Goal: Navigation & Orientation: Understand site structure

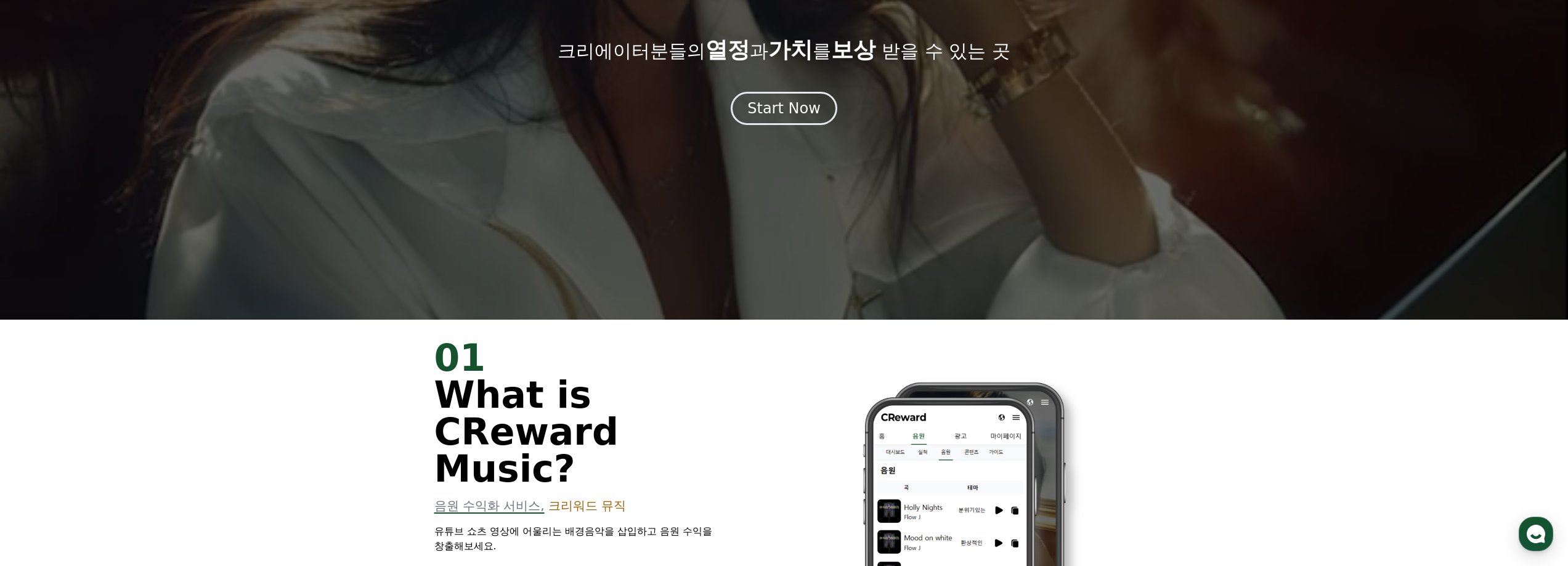
scroll to position [61, 0]
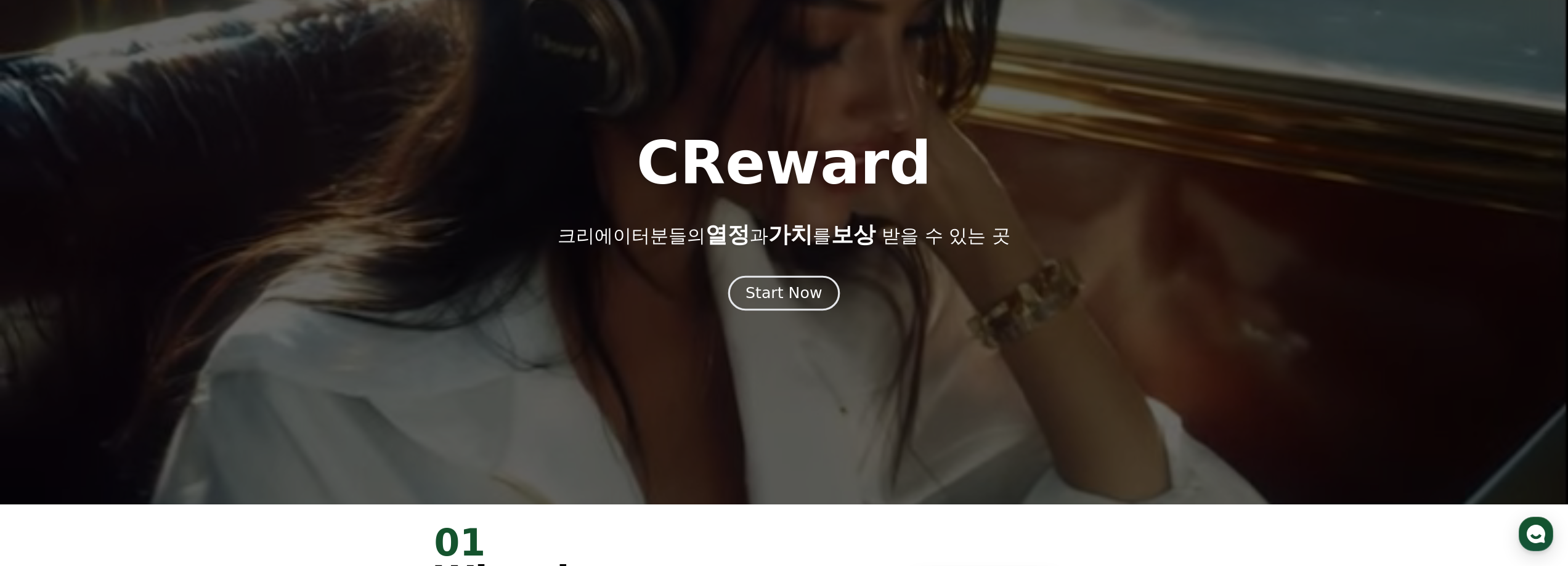
click at [770, 298] on div "Start Now" at bounding box center [784, 293] width 76 height 21
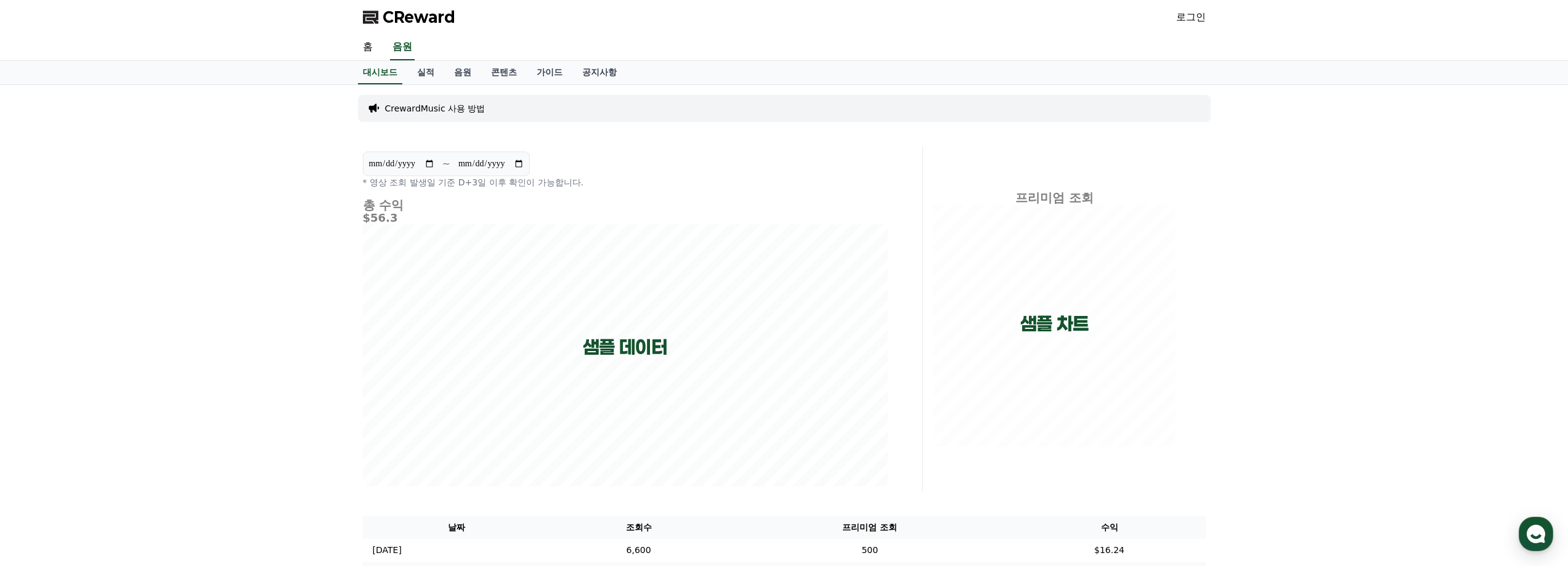
scroll to position [123, 0]
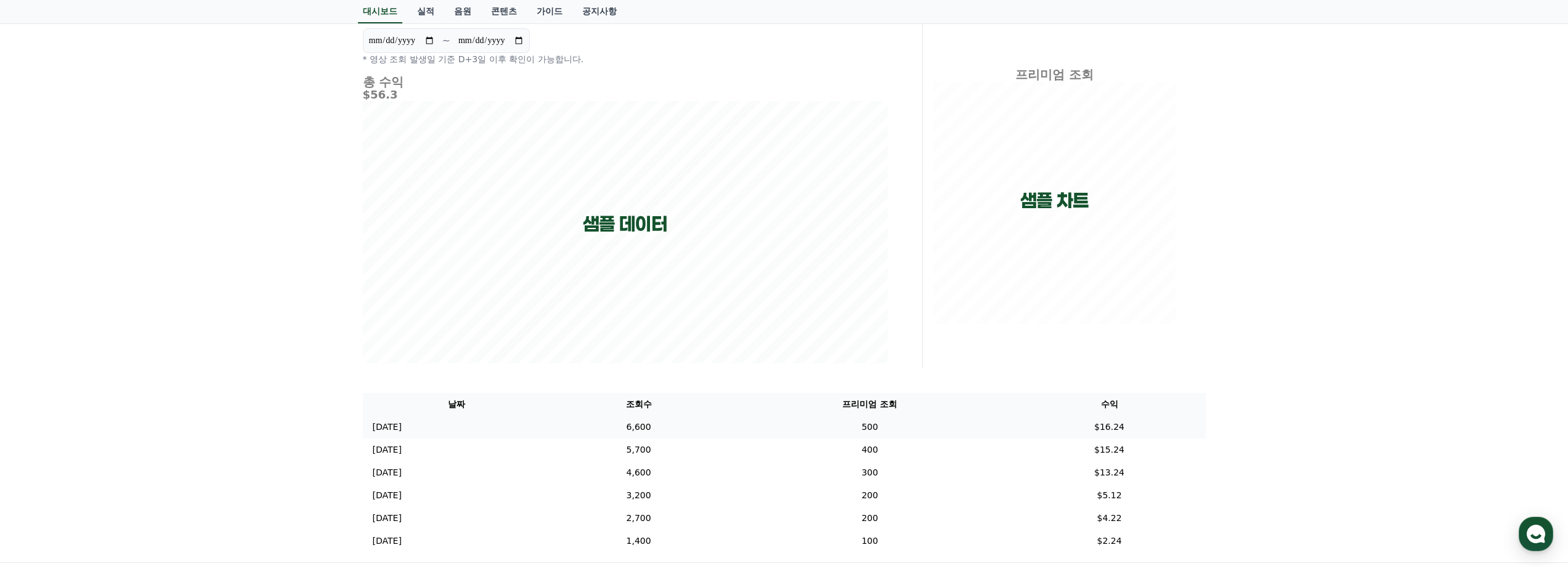
click at [1119, 431] on td "$16.24" at bounding box center [1110, 427] width 192 height 23
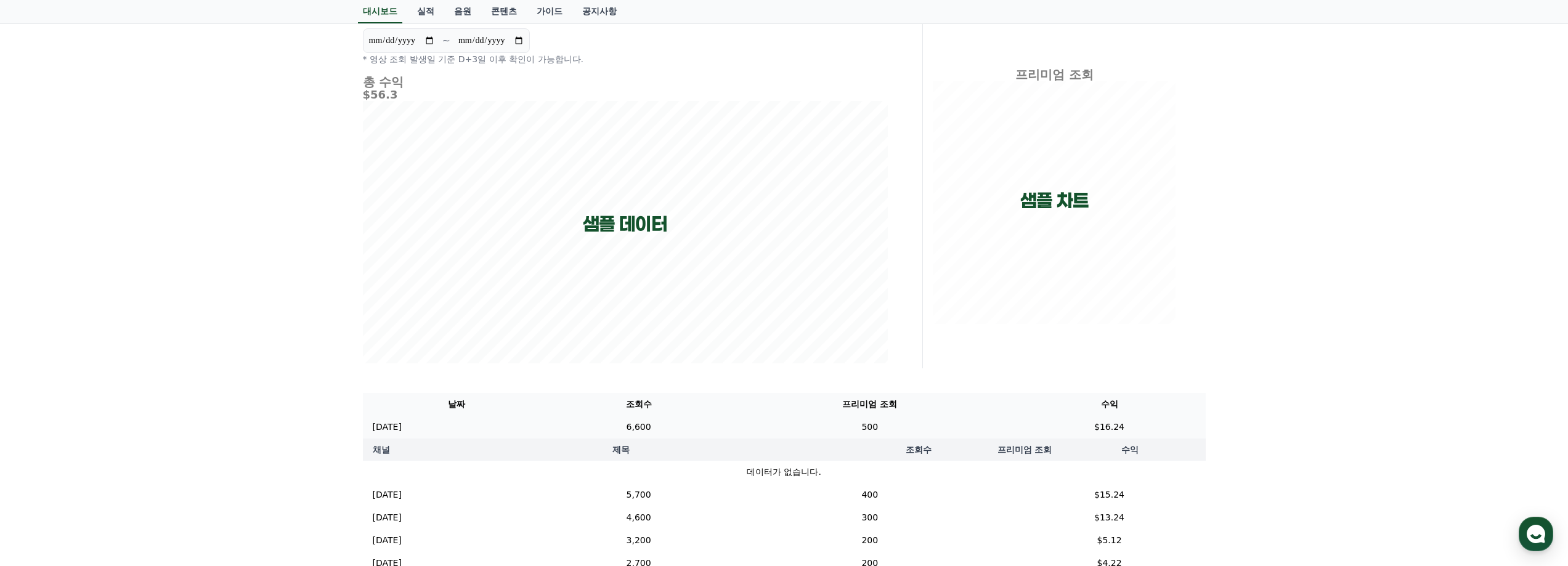
click at [1121, 430] on td "$16.24" at bounding box center [1110, 427] width 192 height 23
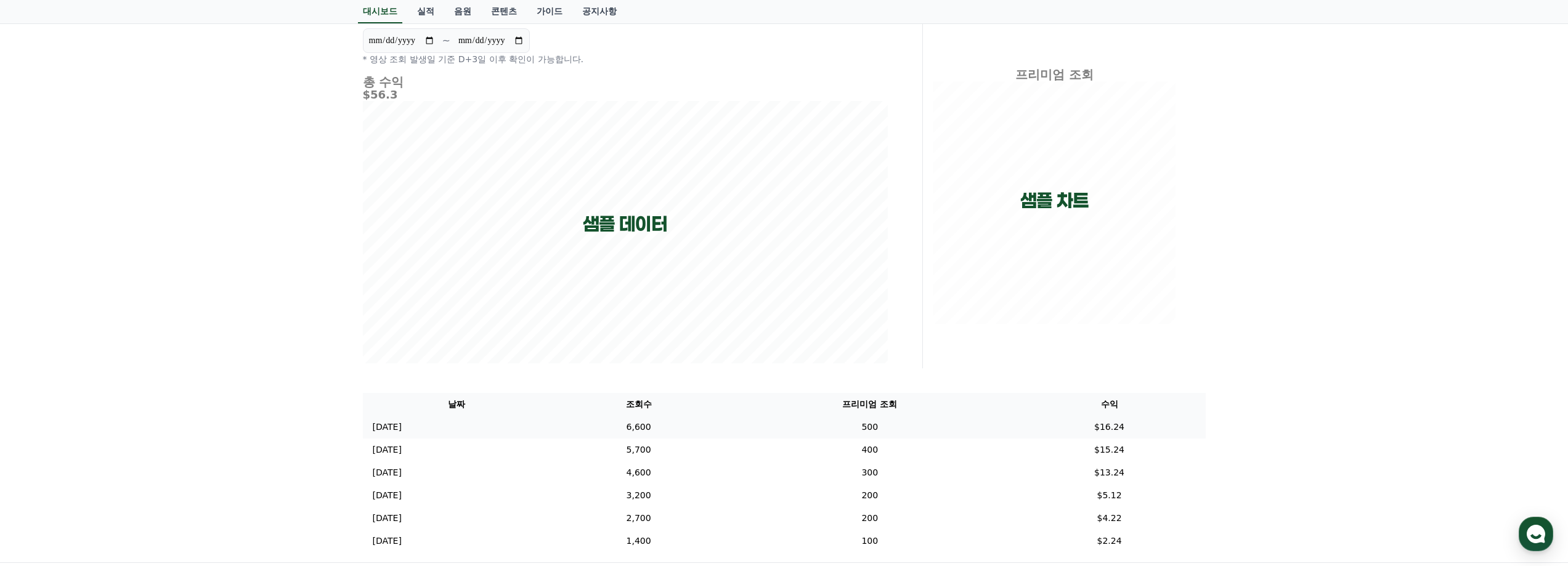
scroll to position [0, 0]
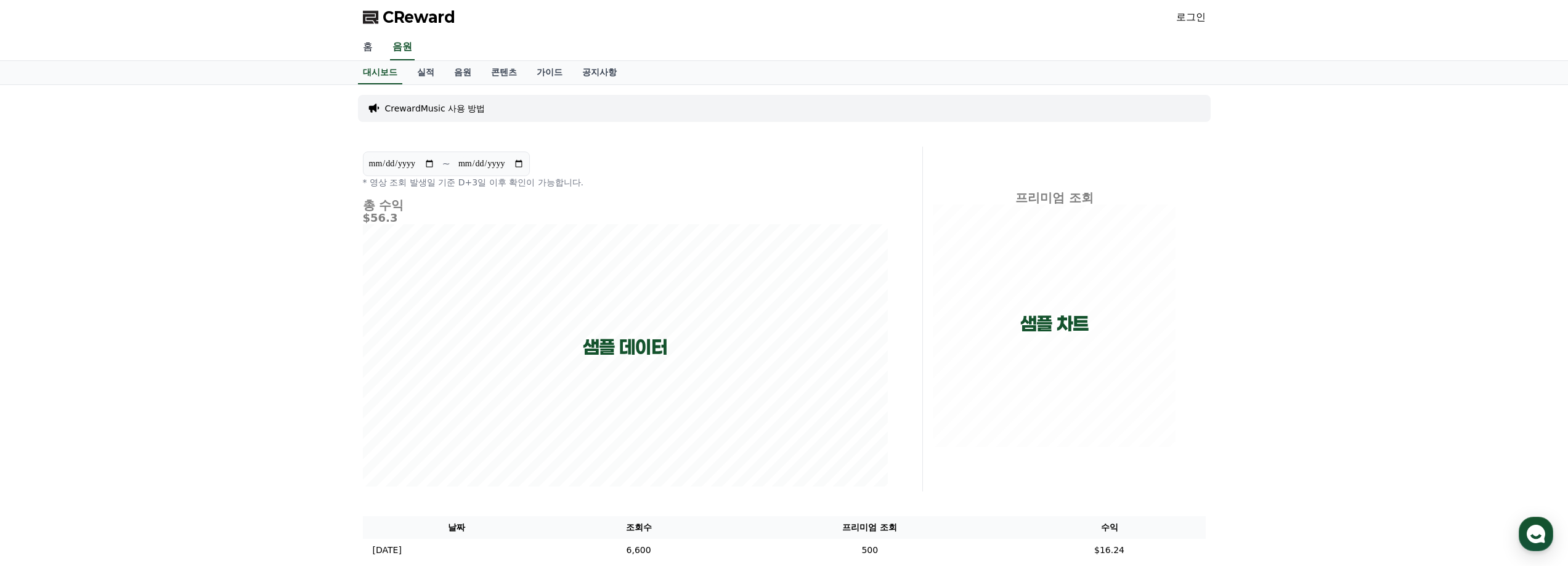
click at [367, 45] on link "홈" at bounding box center [368, 47] width 29 height 26
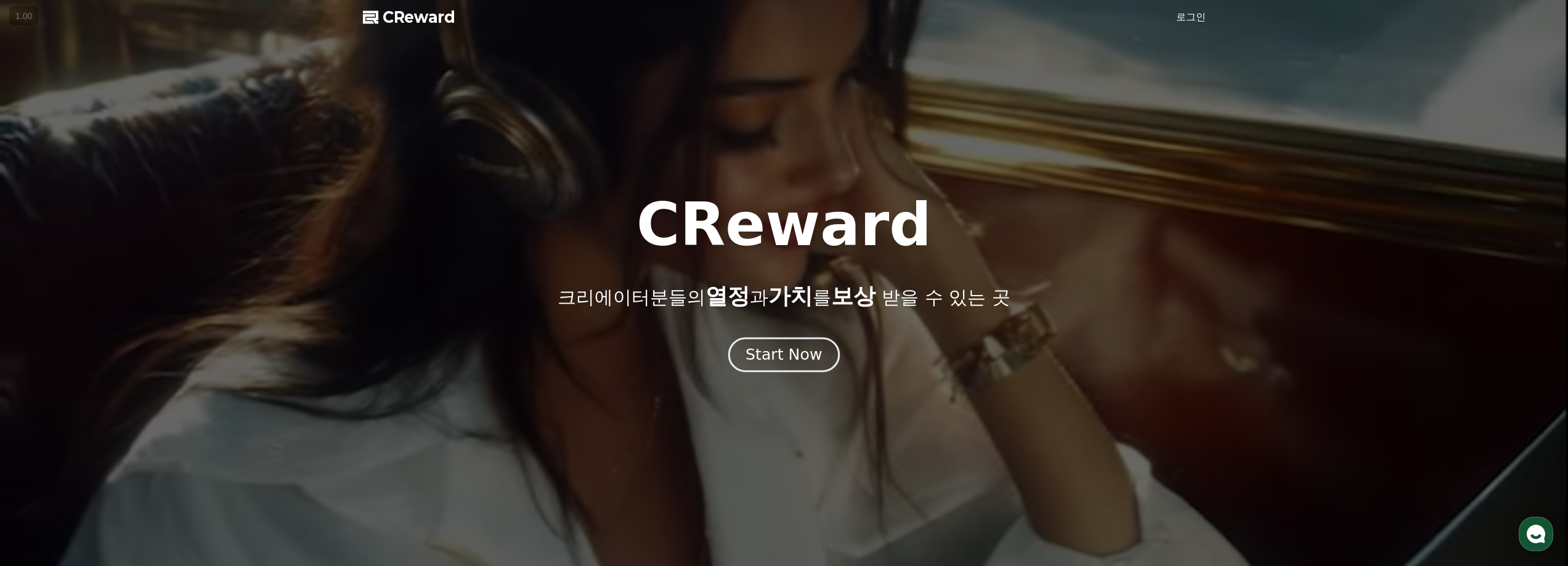
click at [806, 351] on div "Start Now" at bounding box center [784, 354] width 76 height 21
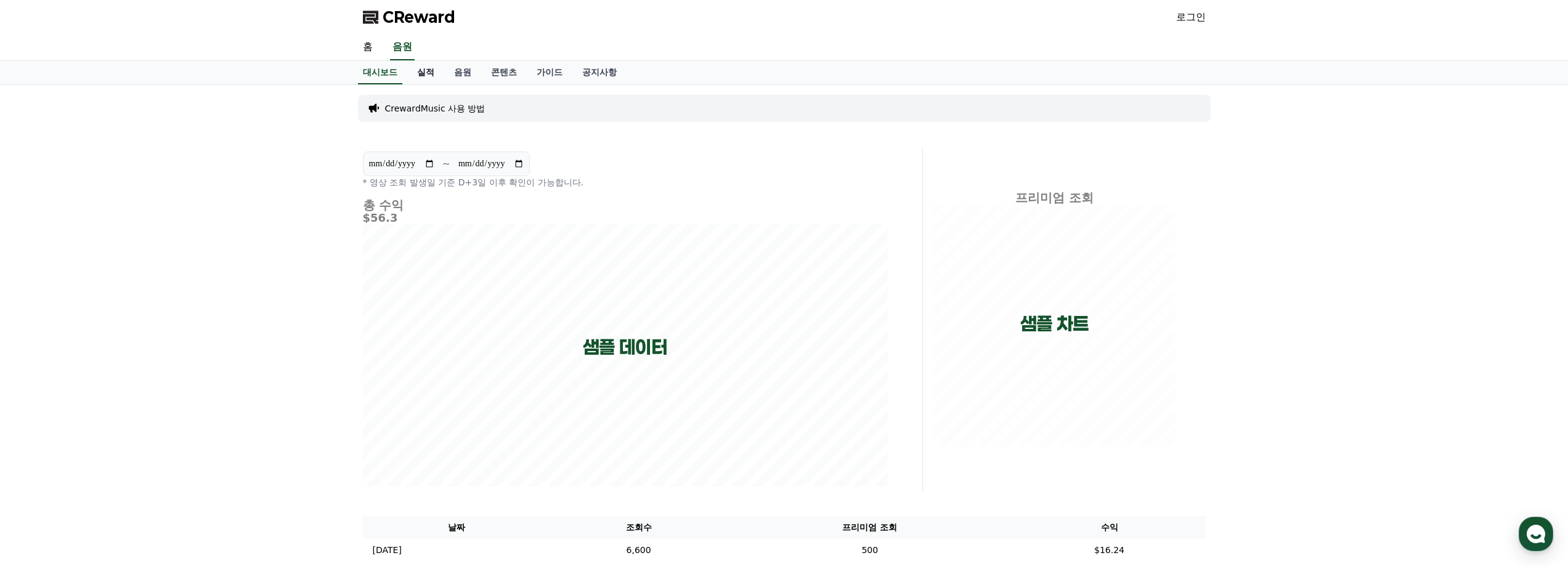
click at [427, 72] on link "실적" at bounding box center [425, 72] width 37 height 23
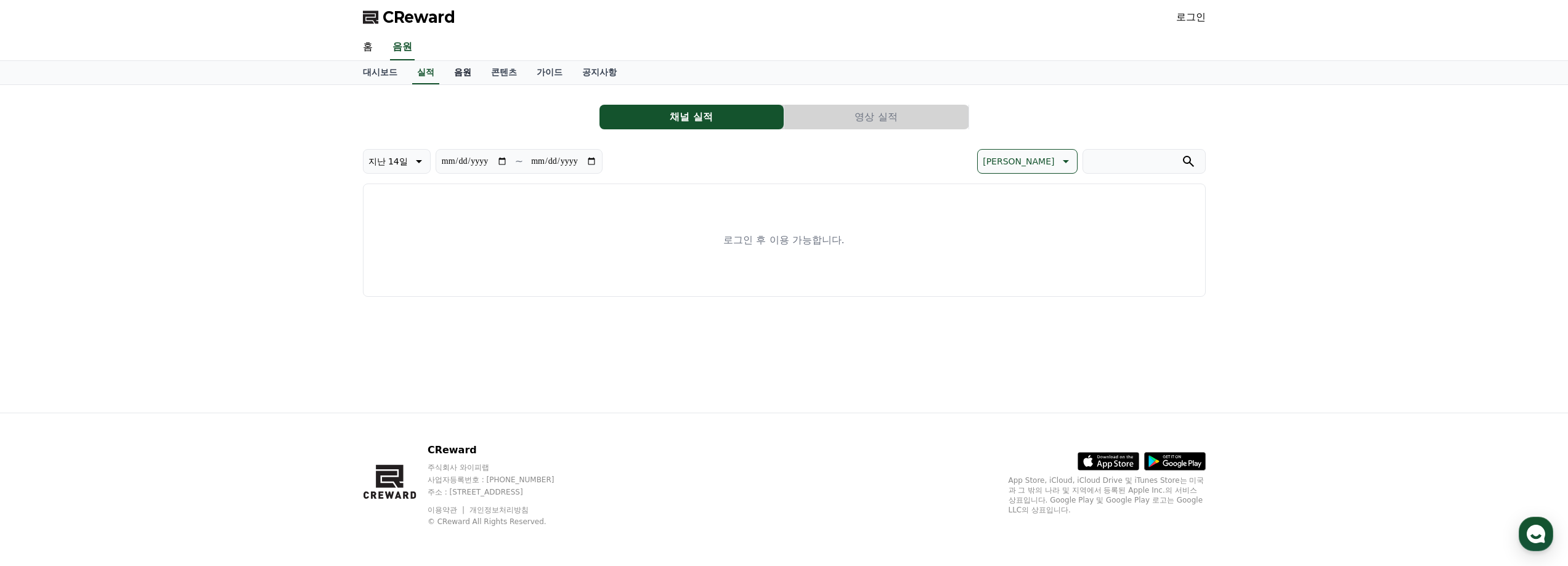
click at [461, 83] on link "음원" at bounding box center [463, 72] width 37 height 23
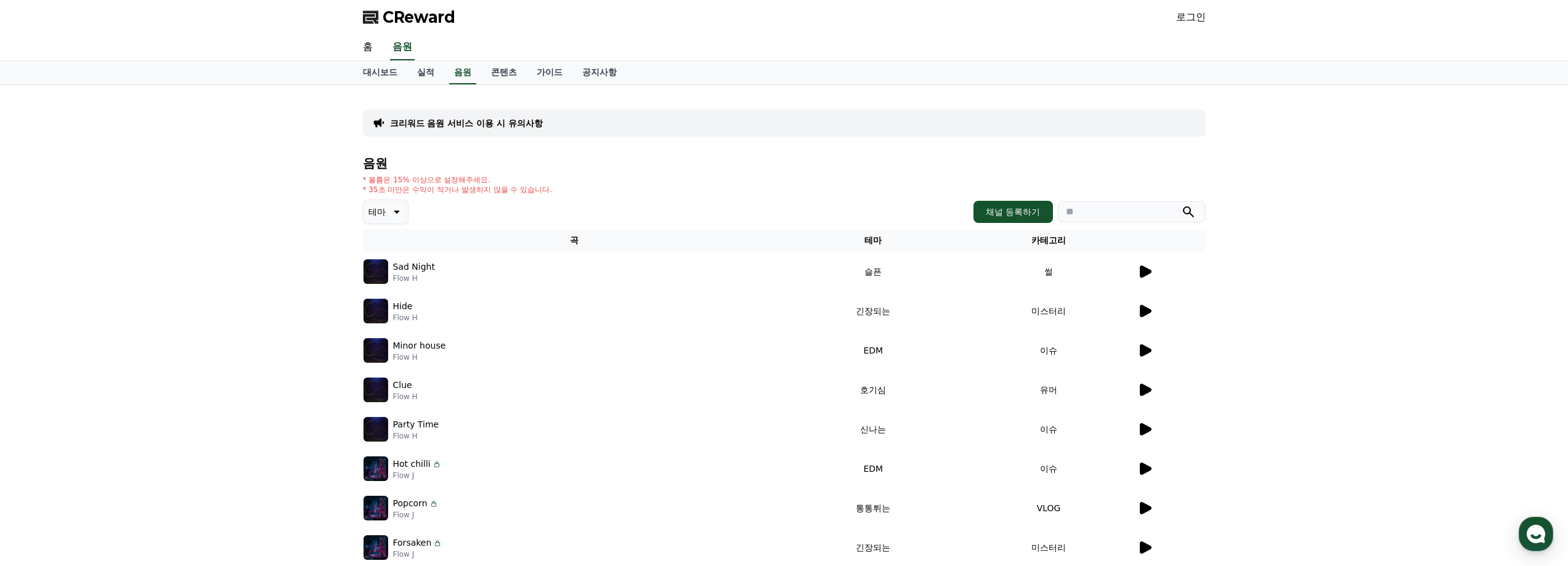
click at [1142, 276] on icon at bounding box center [1146, 272] width 12 height 12
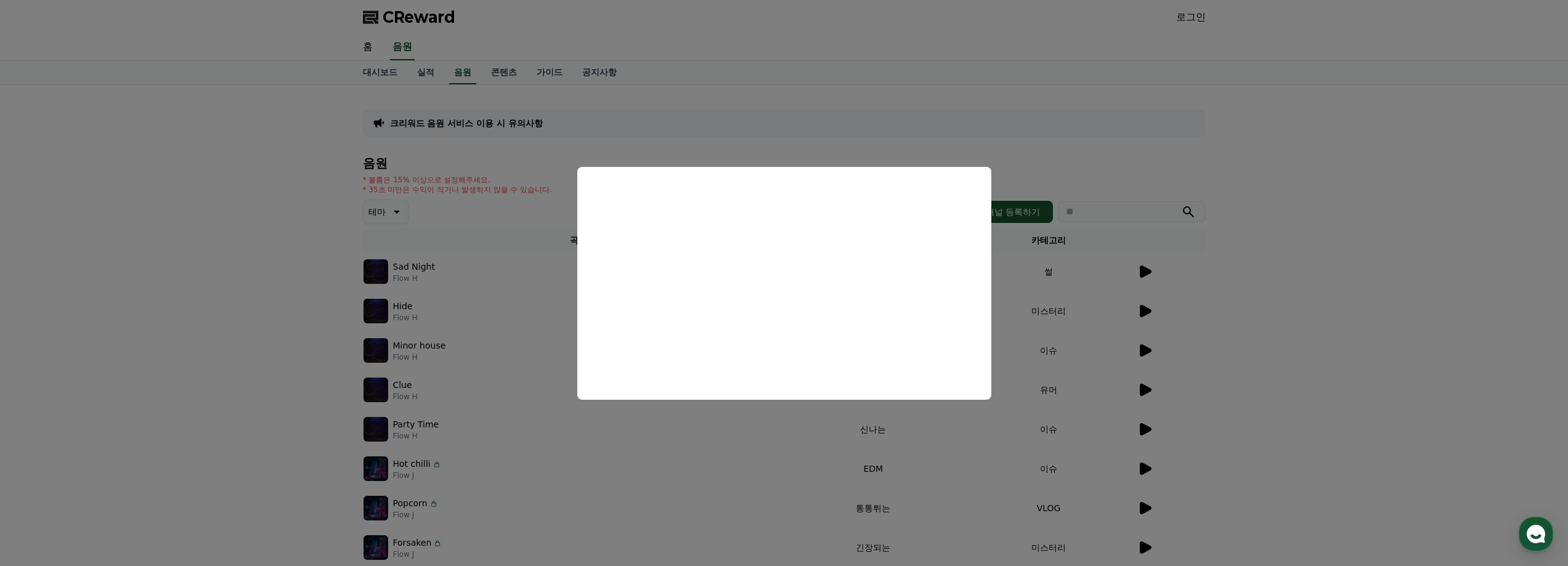
click at [1327, 270] on button "close modal" at bounding box center [784, 283] width 1568 height 566
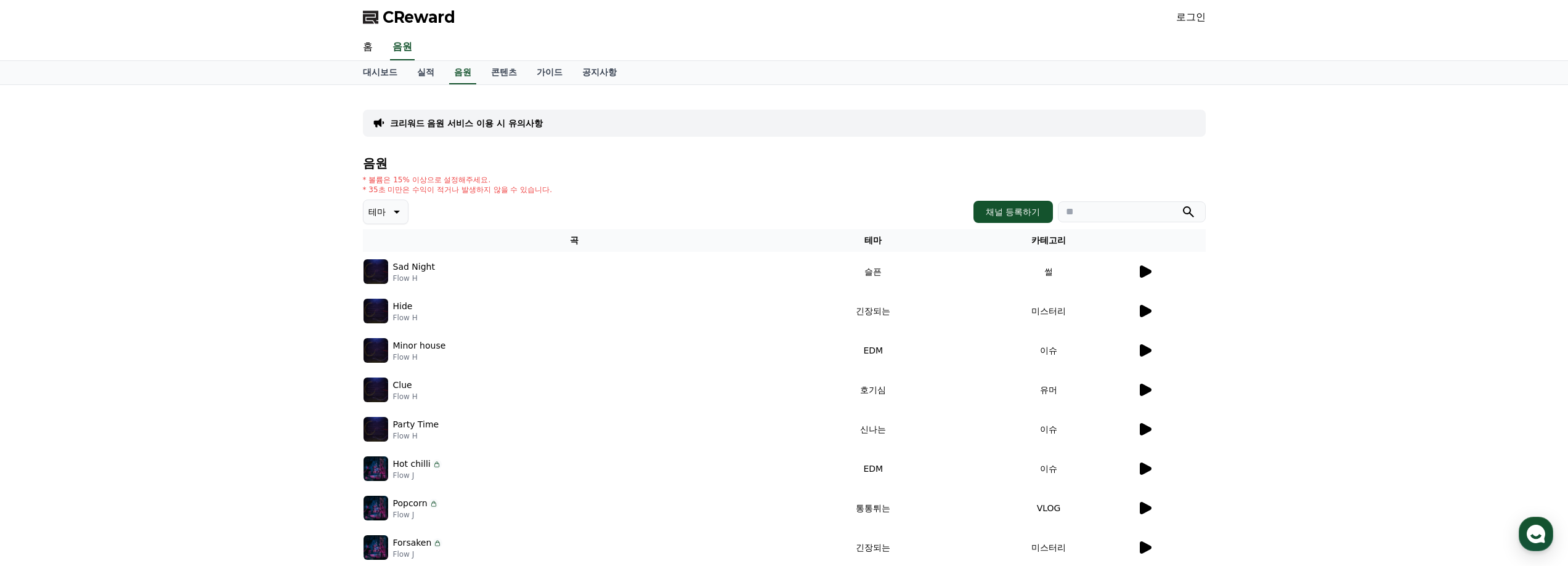
click at [1155, 390] on div at bounding box center [1171, 390] width 68 height 15
click at [1149, 390] on icon at bounding box center [1146, 390] width 12 height 12
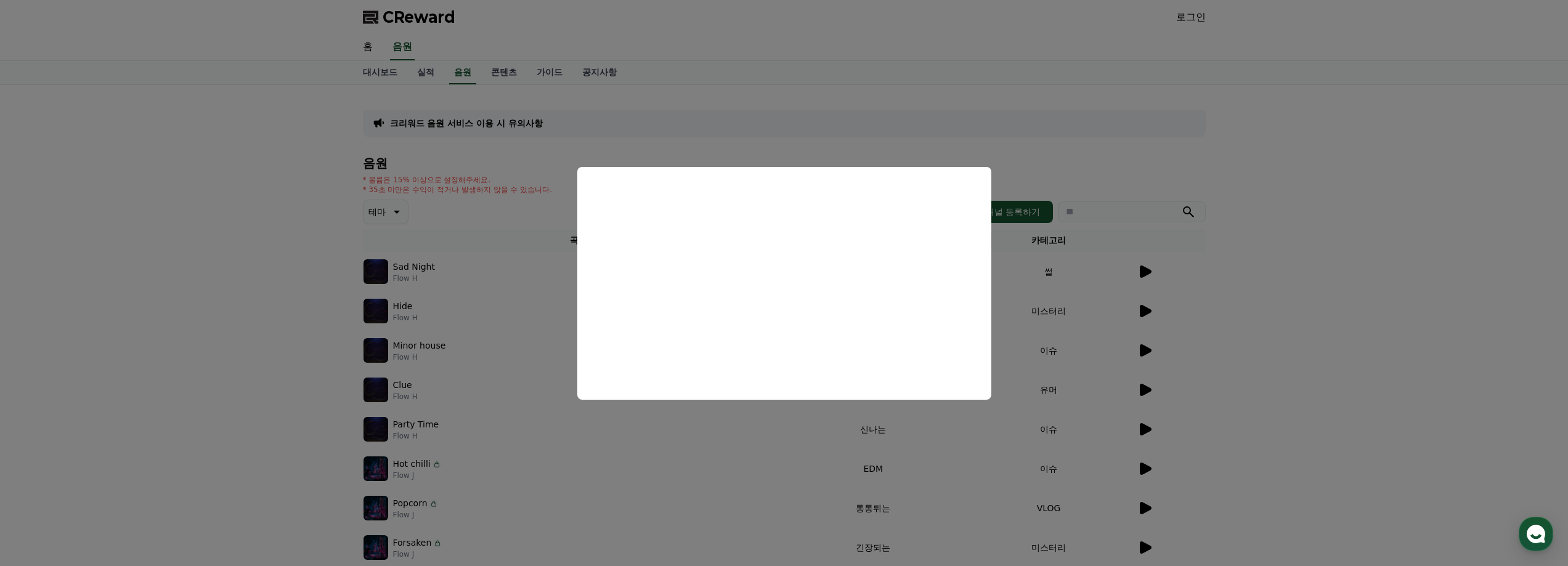
click at [1338, 342] on button "close modal" at bounding box center [784, 283] width 1568 height 566
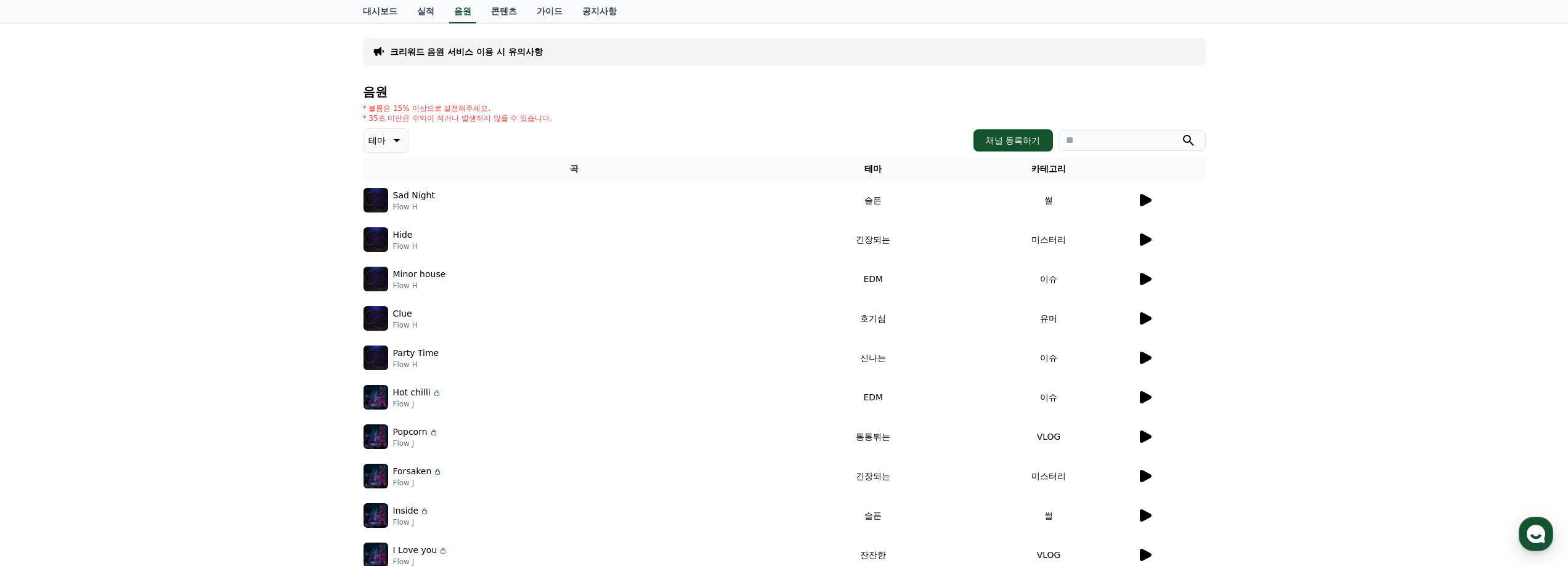
scroll to position [185, 0]
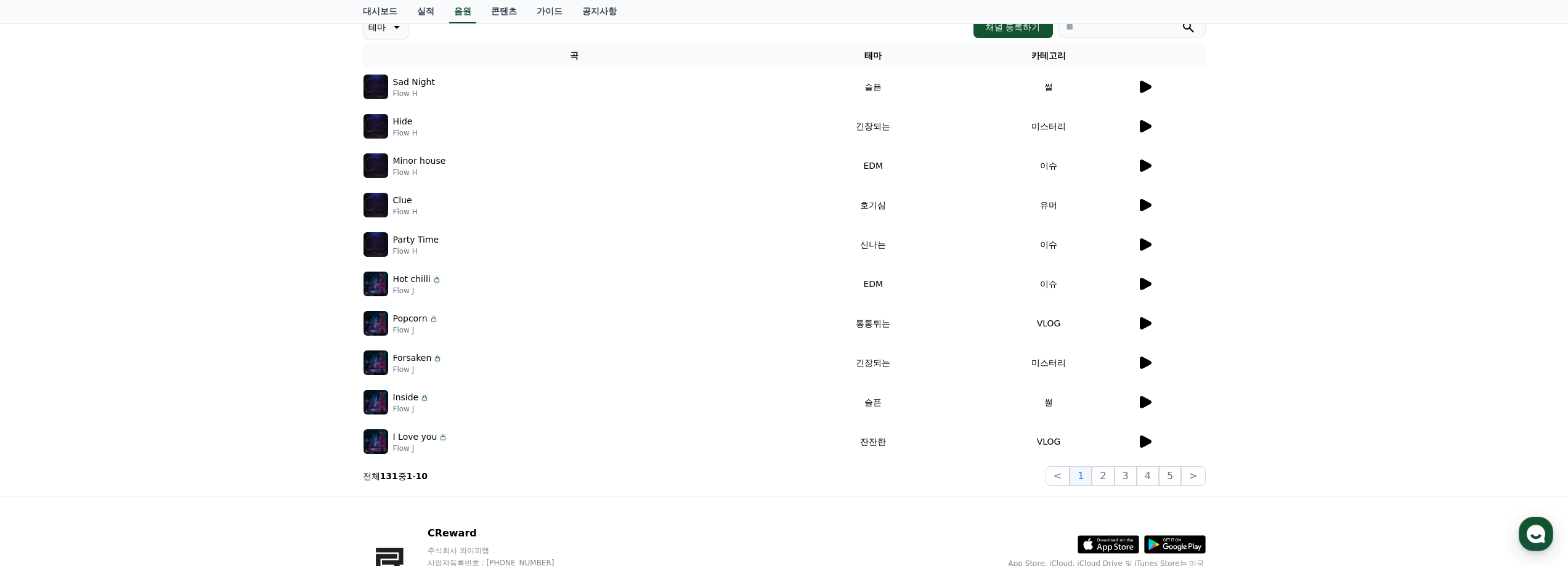
click at [1139, 441] on icon at bounding box center [1145, 442] width 15 height 15
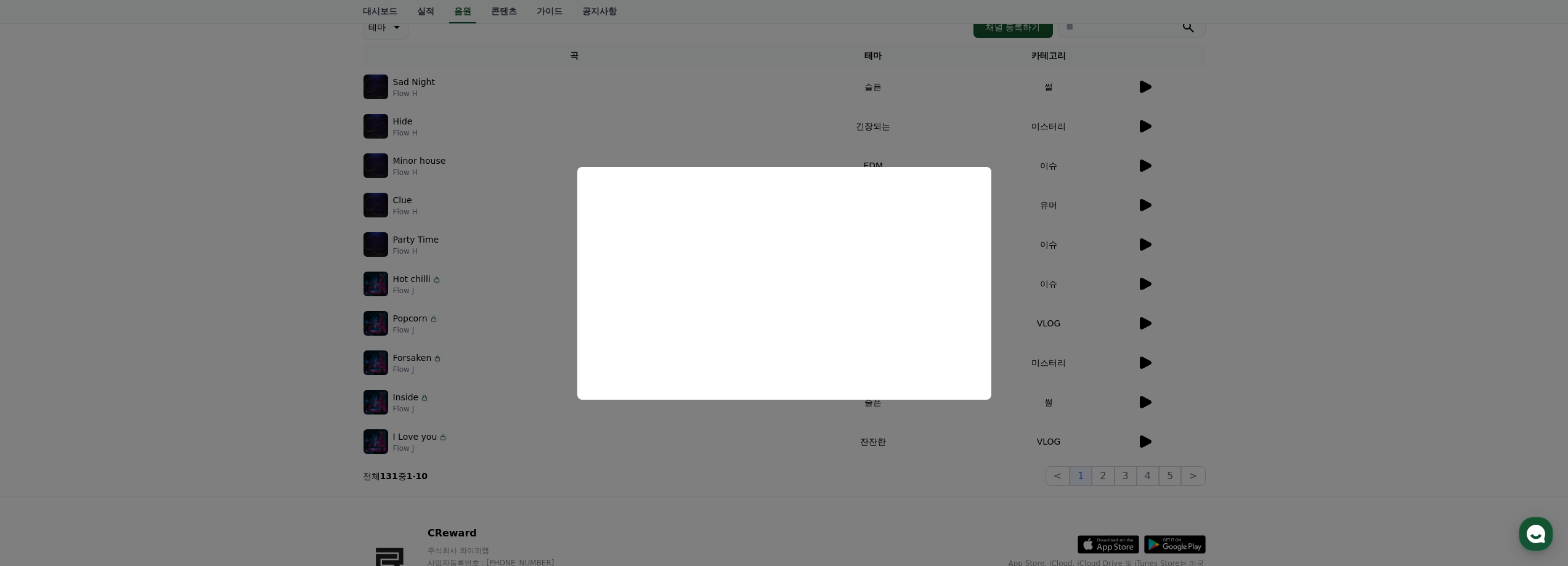
click at [1312, 312] on button "close modal" at bounding box center [784, 283] width 1568 height 566
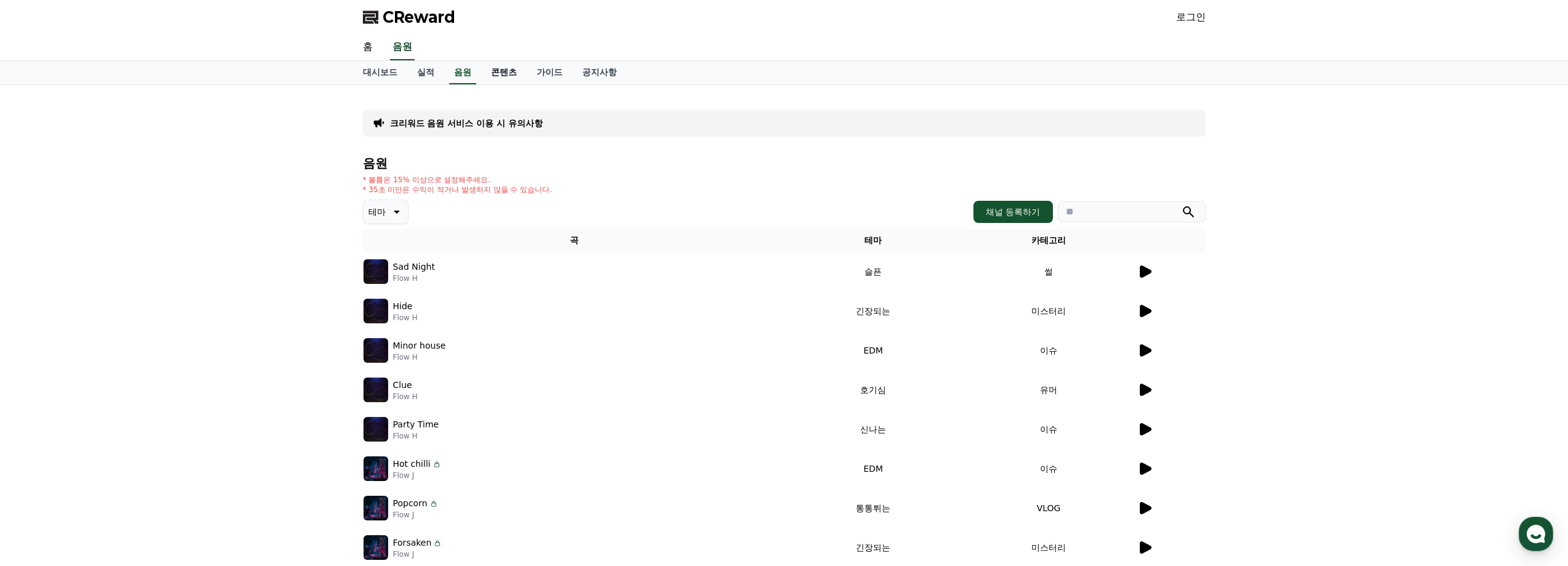
click at [509, 73] on link "콘텐츠" at bounding box center [504, 72] width 45 height 23
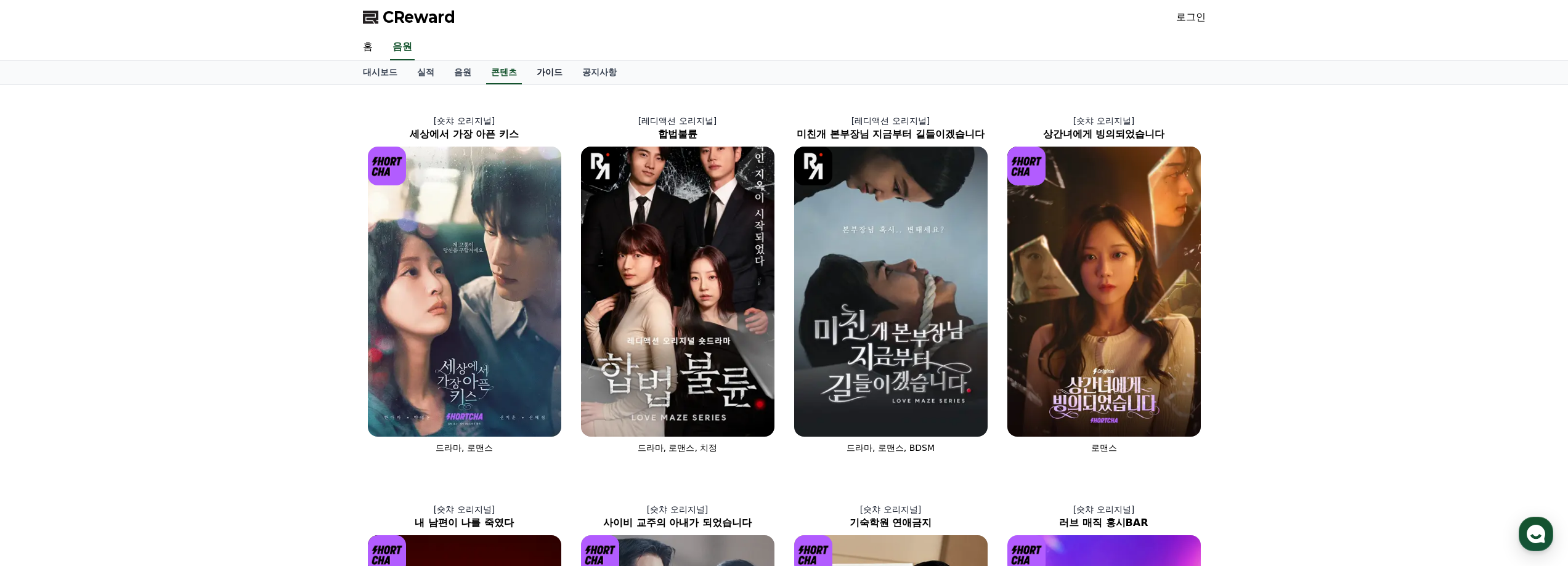
click at [535, 65] on link "가이드" at bounding box center [549, 72] width 45 height 23
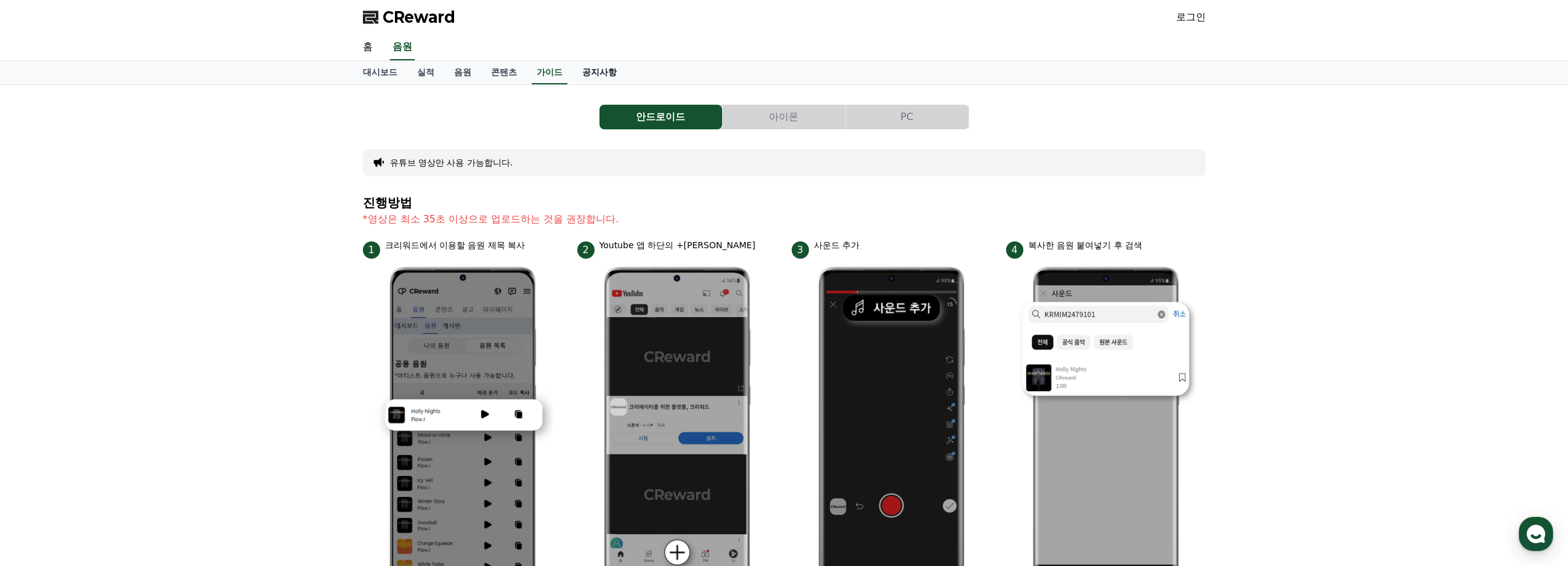
click at [594, 74] on link "공지사항" at bounding box center [599, 72] width 54 height 23
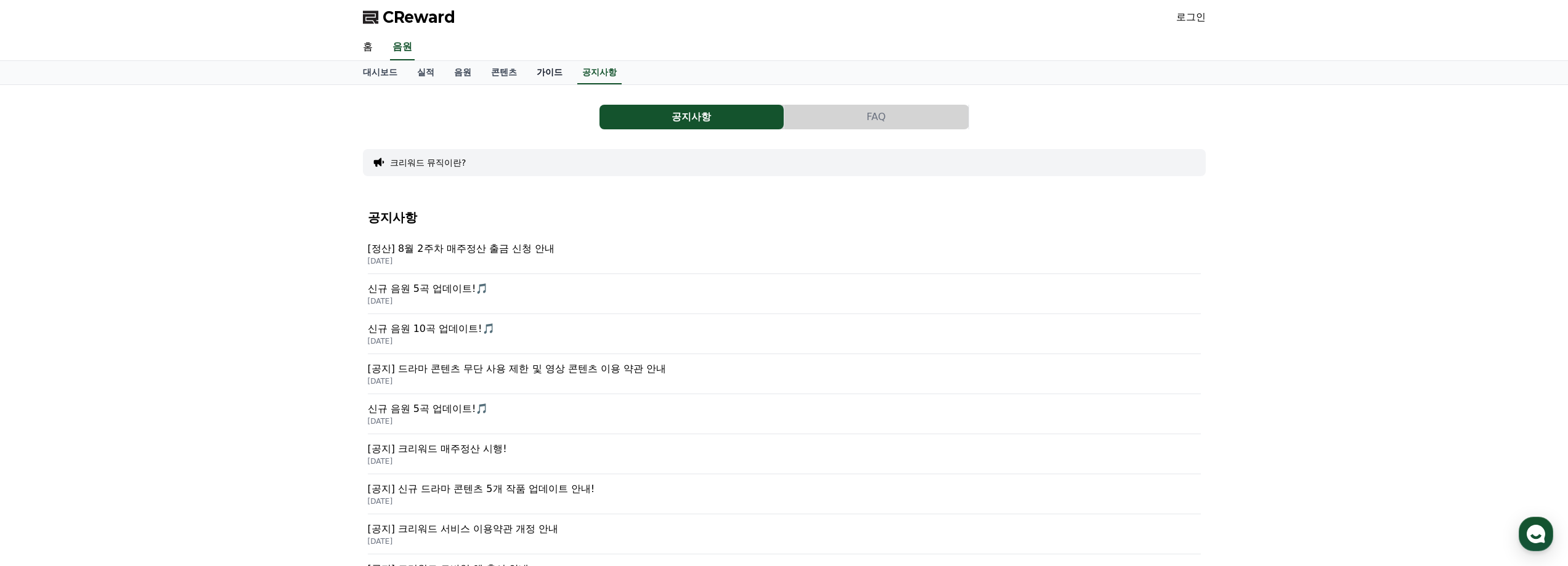
click at [556, 71] on link "가이드" at bounding box center [549, 72] width 45 height 23
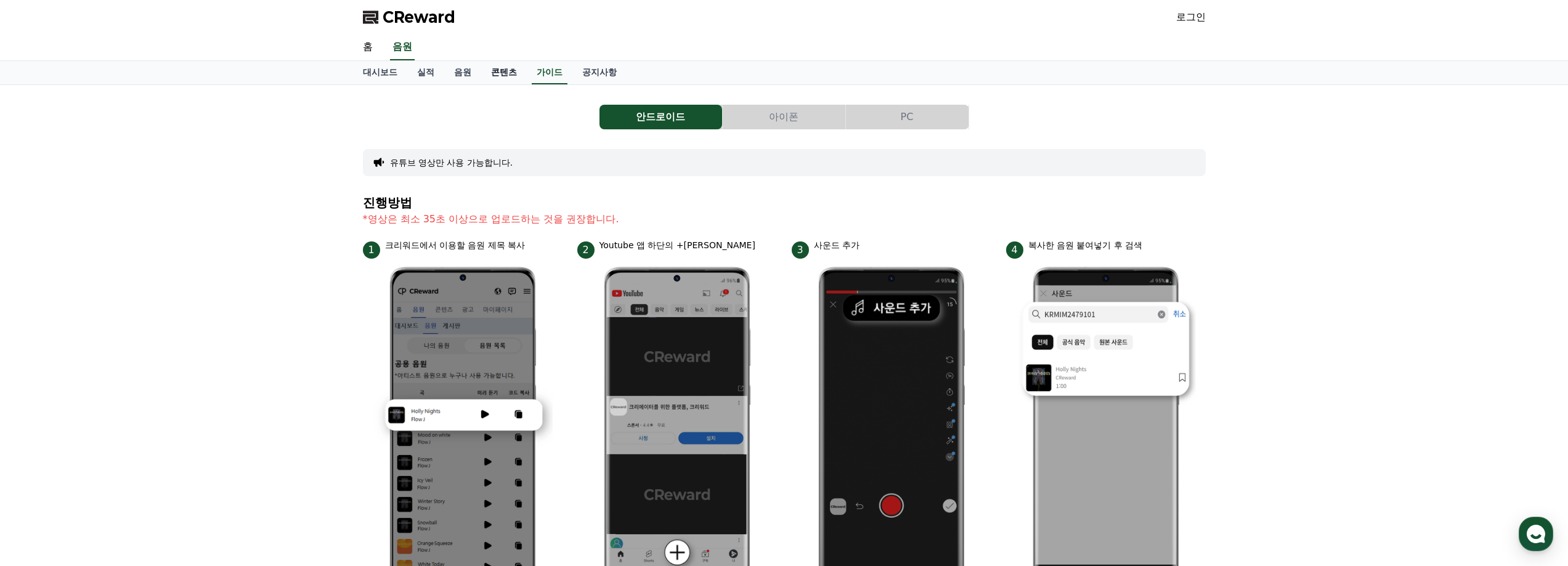
click at [509, 69] on link "콘텐츠" at bounding box center [504, 72] width 45 height 23
